Goal: Information Seeking & Learning: Learn about a topic

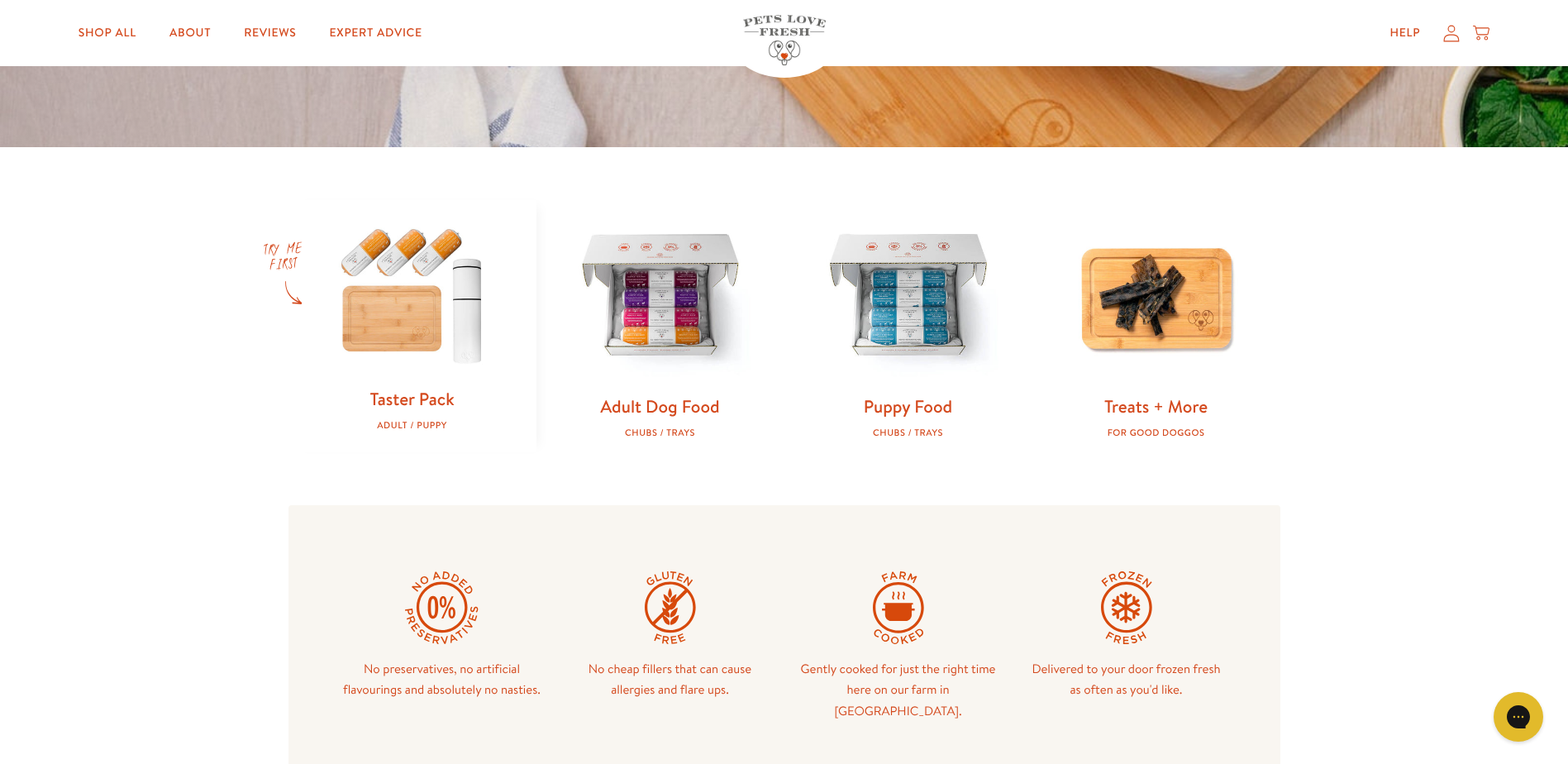
scroll to position [579, 0]
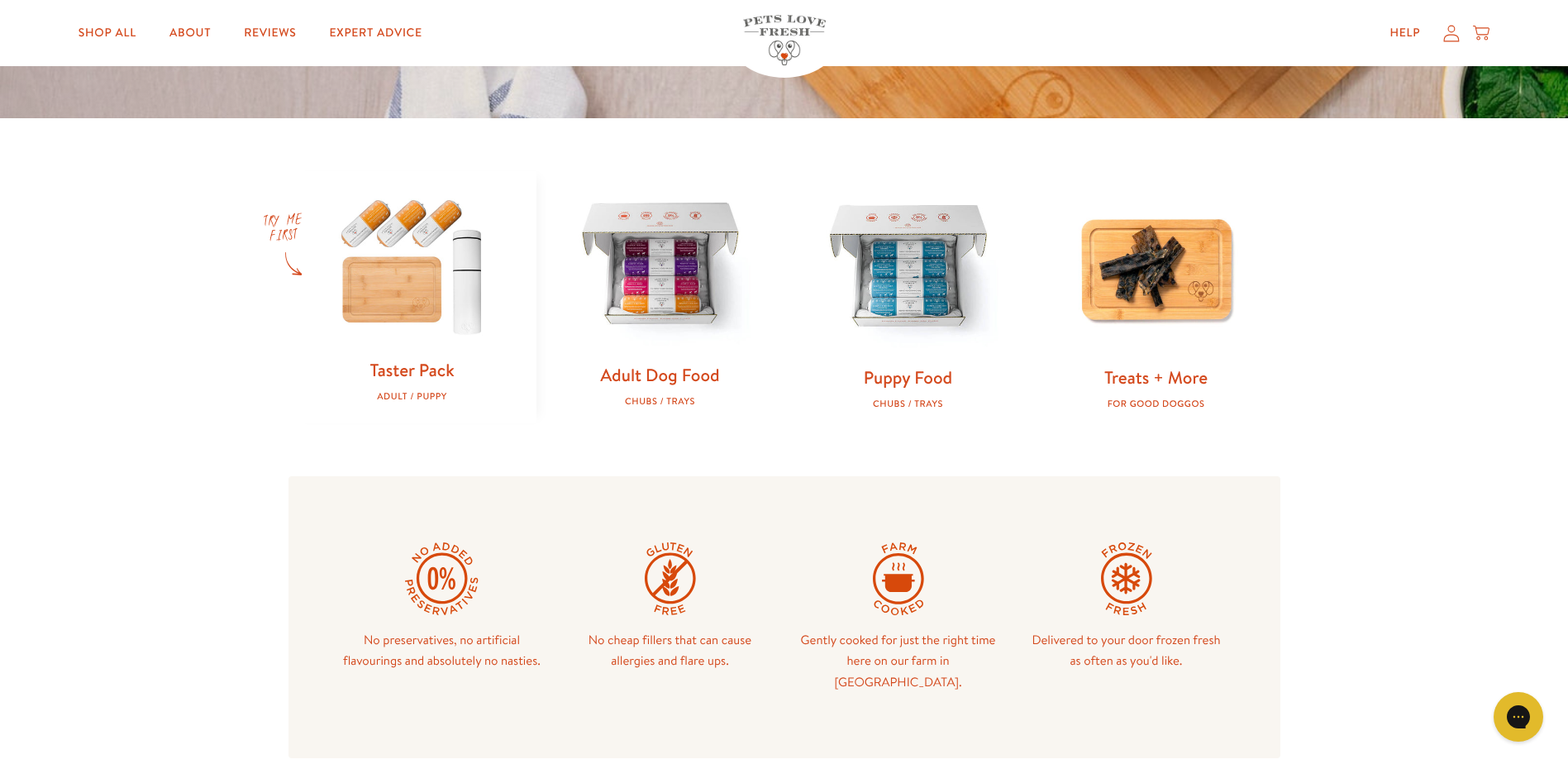
click at [643, 305] on img at bounding box center [660, 265] width 195 height 195
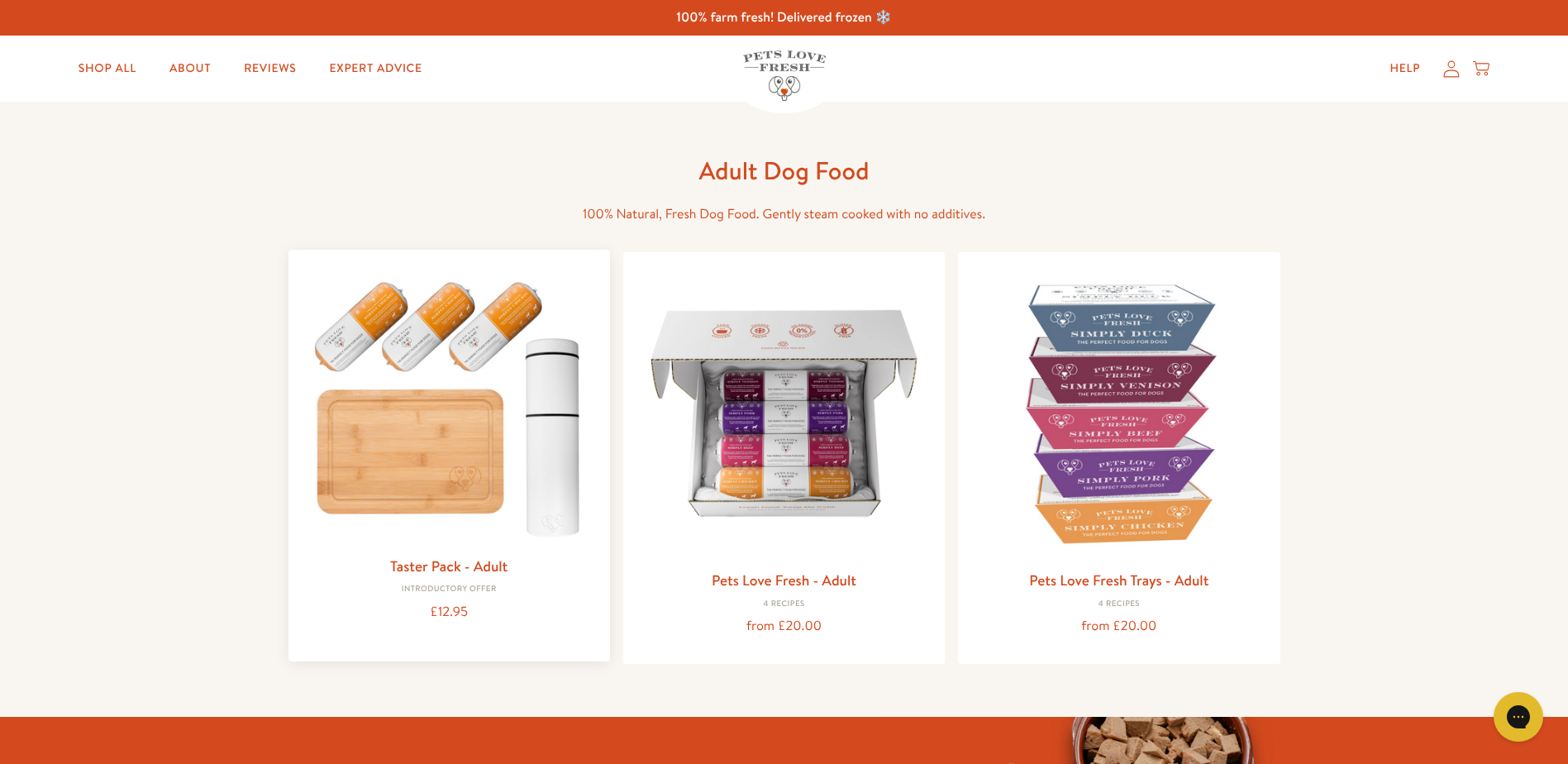
click at [440, 565] on link "Taster Pack - Adult" at bounding box center [449, 565] width 117 height 21
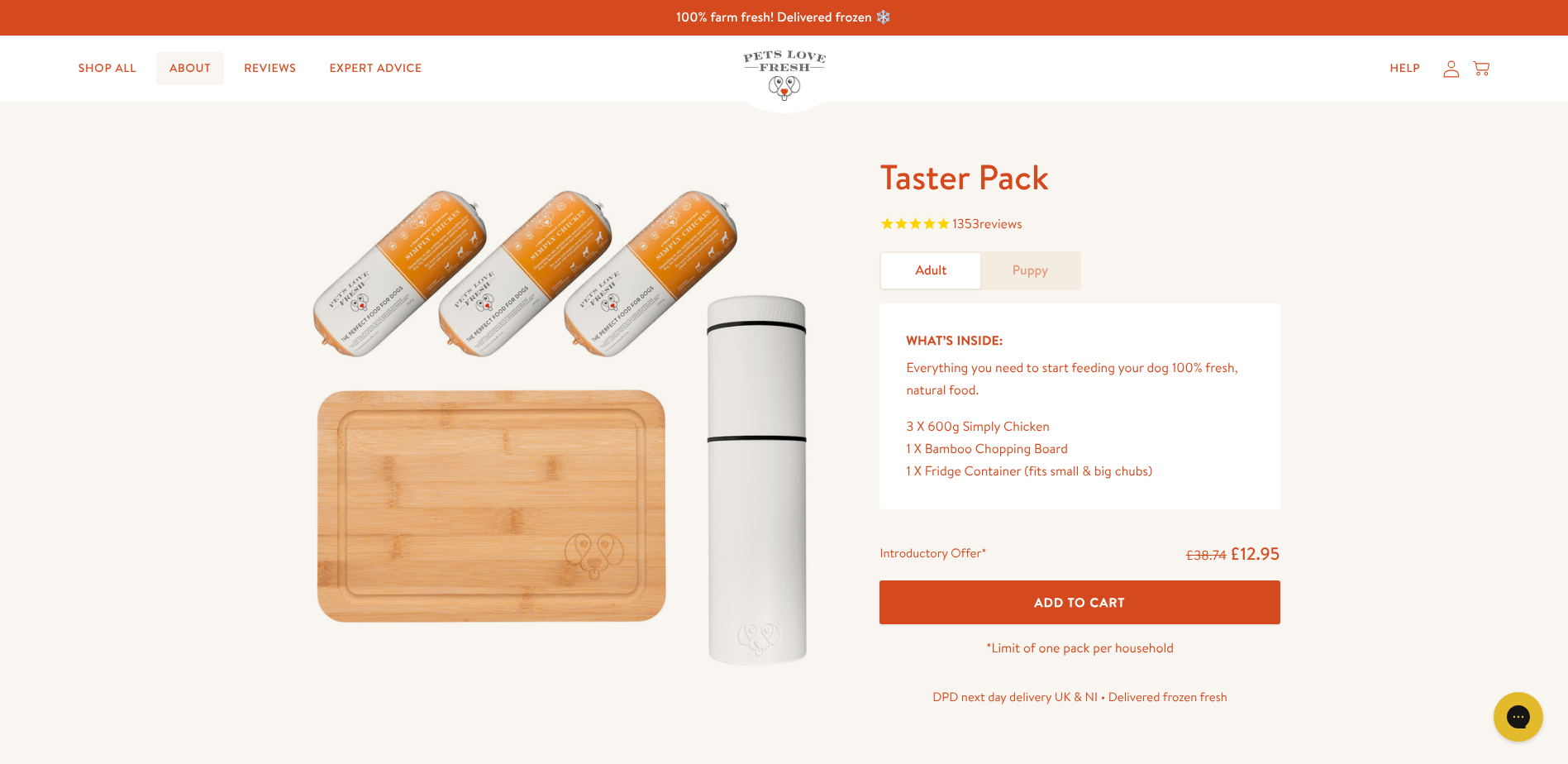
click at [185, 72] on link "About" at bounding box center [190, 68] width 67 height 33
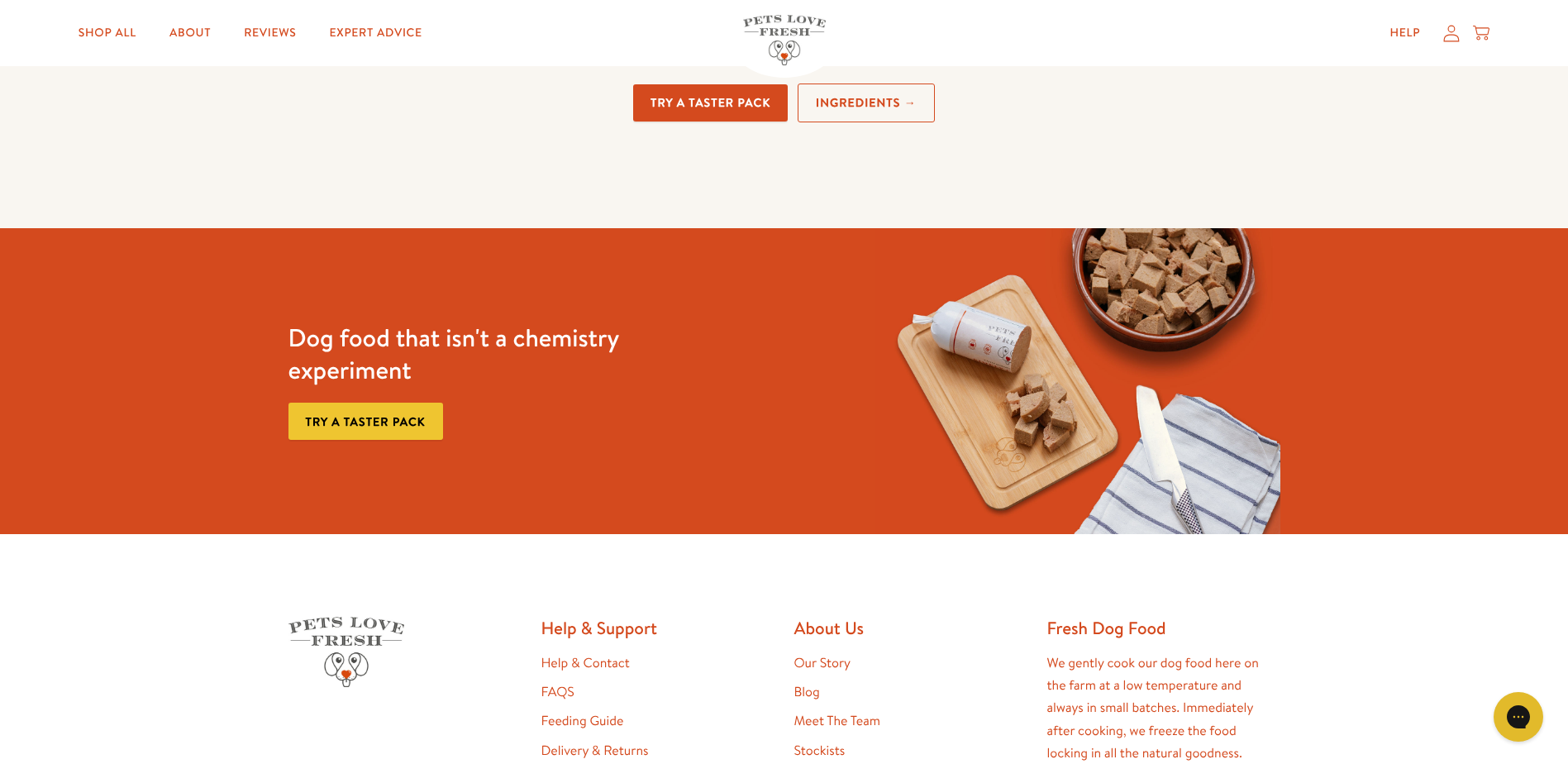
scroll to position [3941, 0]
